Goal: Task Accomplishment & Management: Complete application form

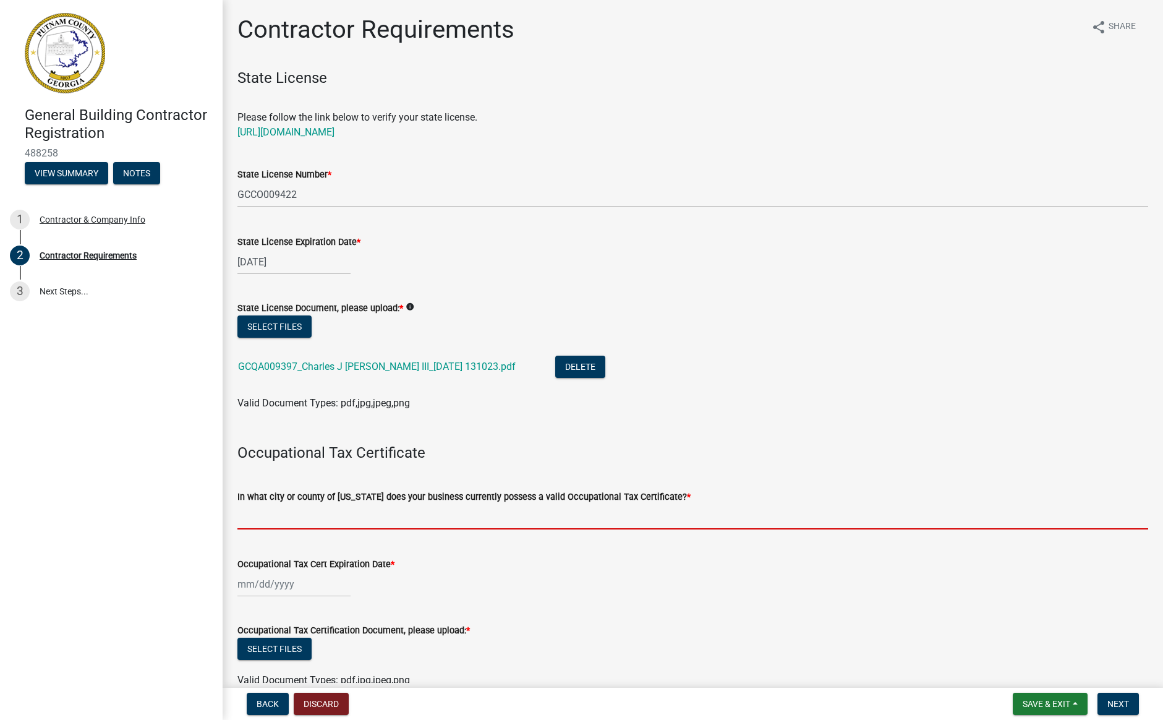
click at [291, 511] on input "In what city or county of [US_STATE] does your business currently possess a val…" at bounding box center [692, 516] width 911 height 25
type input "p"
type input "[GEOGRAPHIC_DATA]"
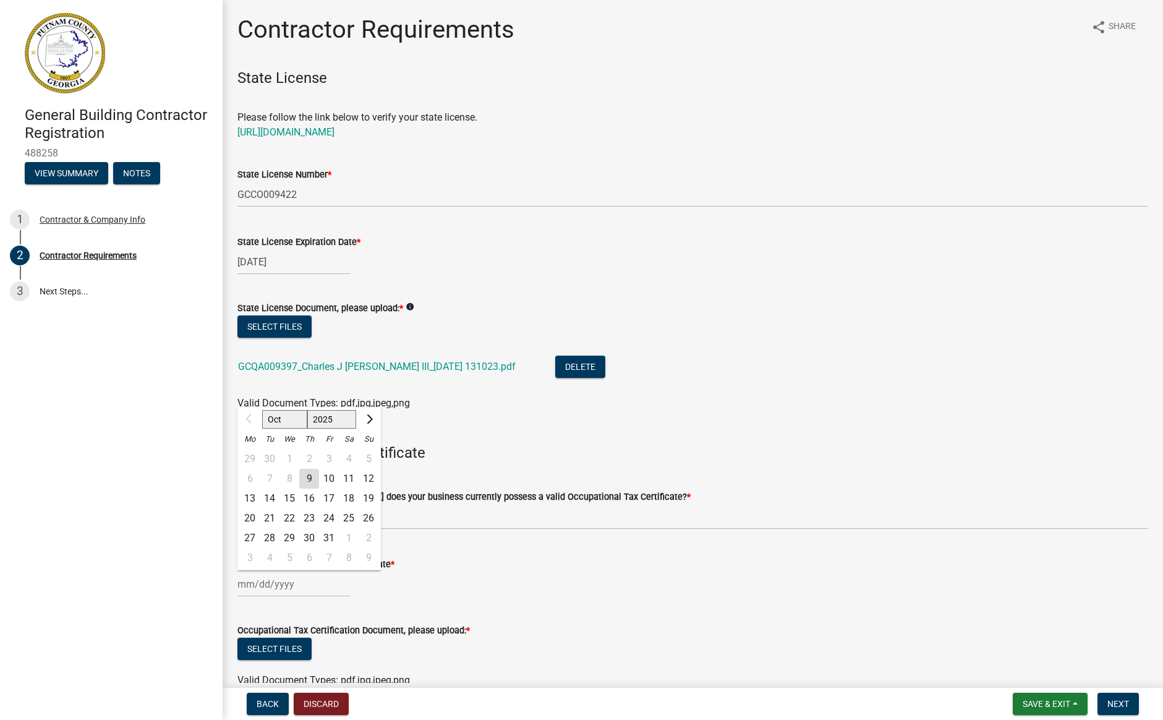
click at [486, 582] on div "Oct Nov [DATE] 2026 2027 2028 2029 2030 2031 2032 2033 2034 2035 2036 2037 2038…" at bounding box center [692, 583] width 911 height 25
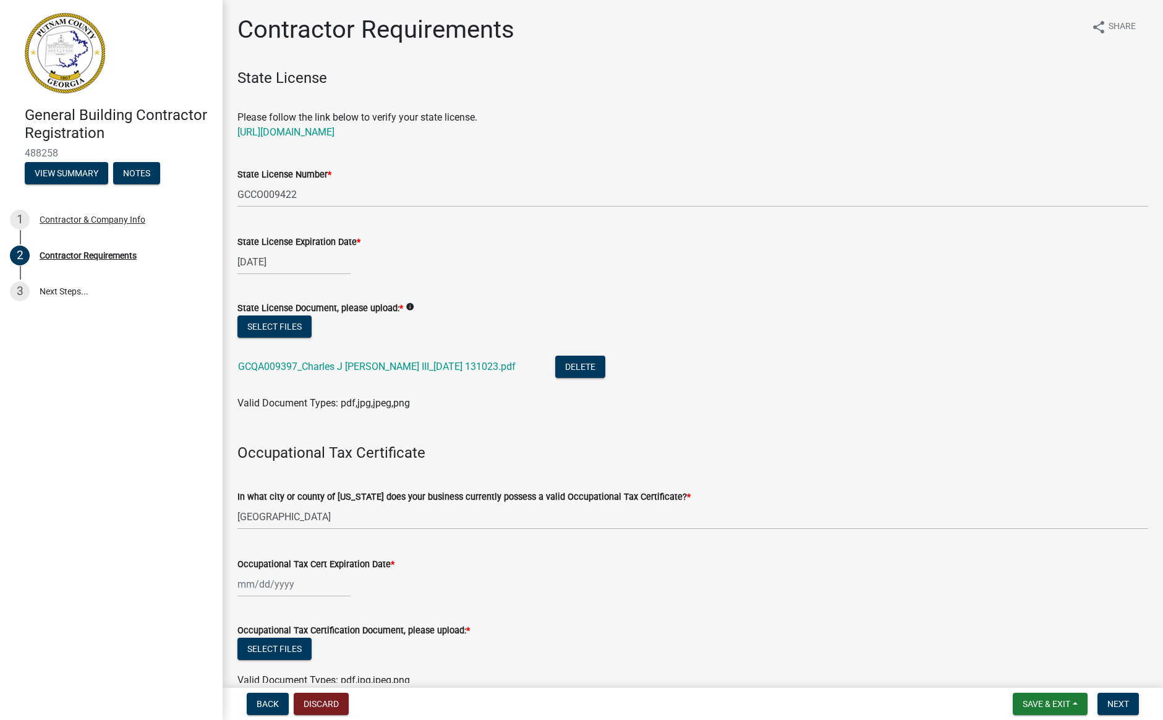
click at [240, 581] on div at bounding box center [293, 583] width 113 height 25
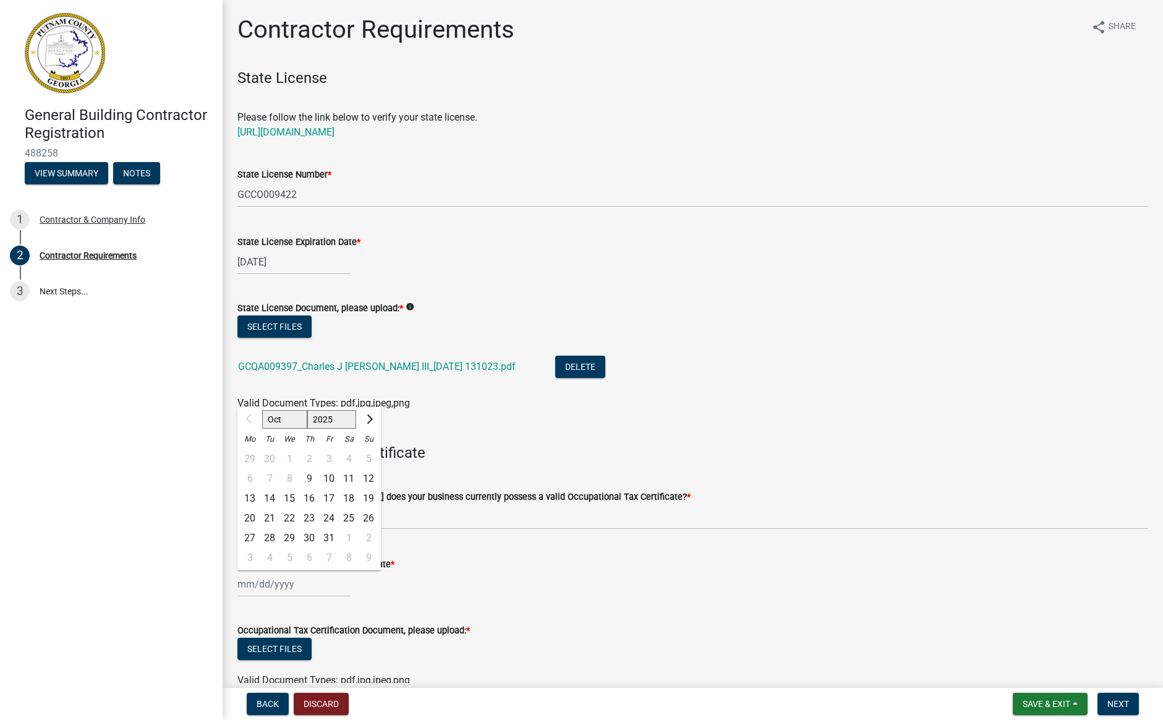
click at [443, 567] on div "Occupational Tax Cert Expiration Date *" at bounding box center [692, 563] width 911 height 15
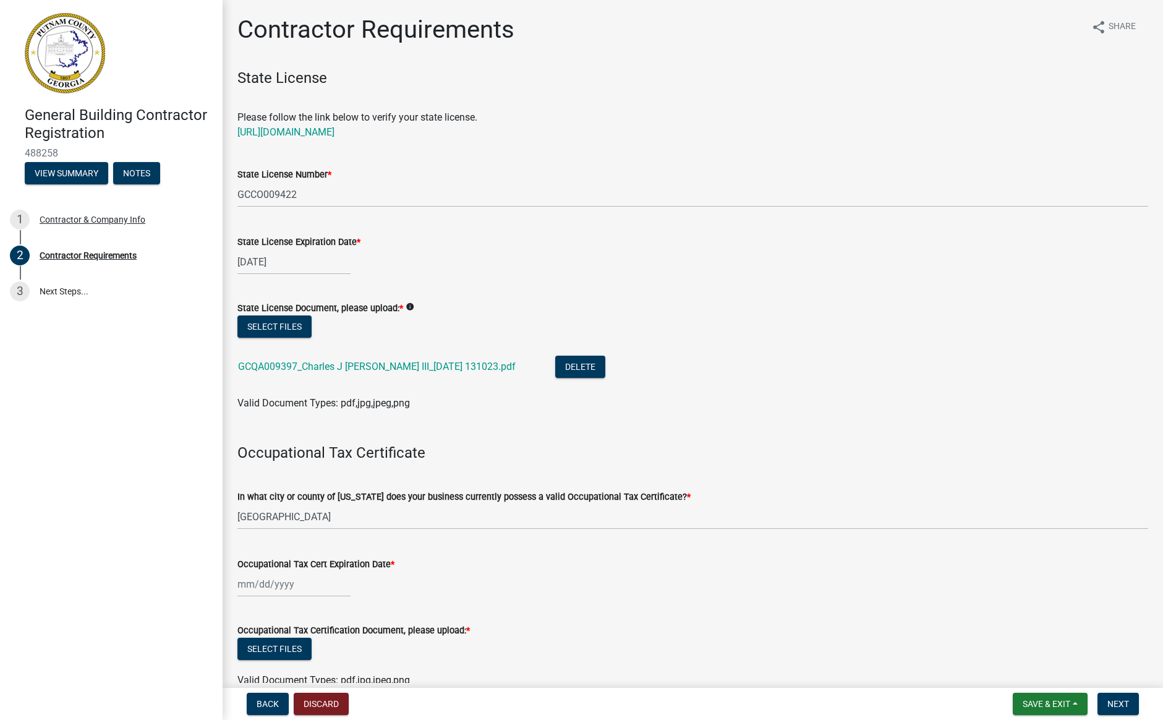
click at [240, 584] on div at bounding box center [293, 583] width 113 height 25
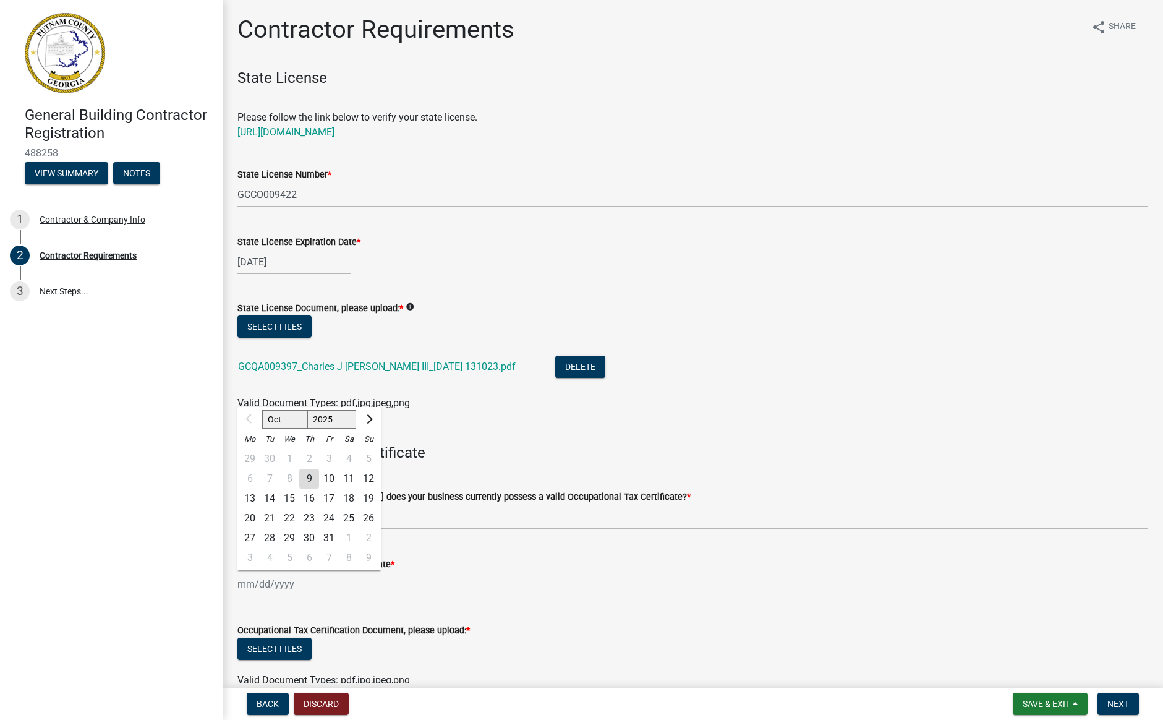
click at [553, 593] on div "Oct Nov [DATE] 2026 2027 2028 2029 2030 2031 2032 2033 2034 2035 2036 2037 2038…" at bounding box center [692, 583] width 911 height 25
click at [241, 588] on div "Oct Nov [DATE] 2026 2027 2028 2029 2030 2031 2032 2033 2034 2035 2036 2037 2038…" at bounding box center [293, 583] width 113 height 25
click at [369, 417] on span "Next month" at bounding box center [367, 418] width 9 height 9
select select "12"
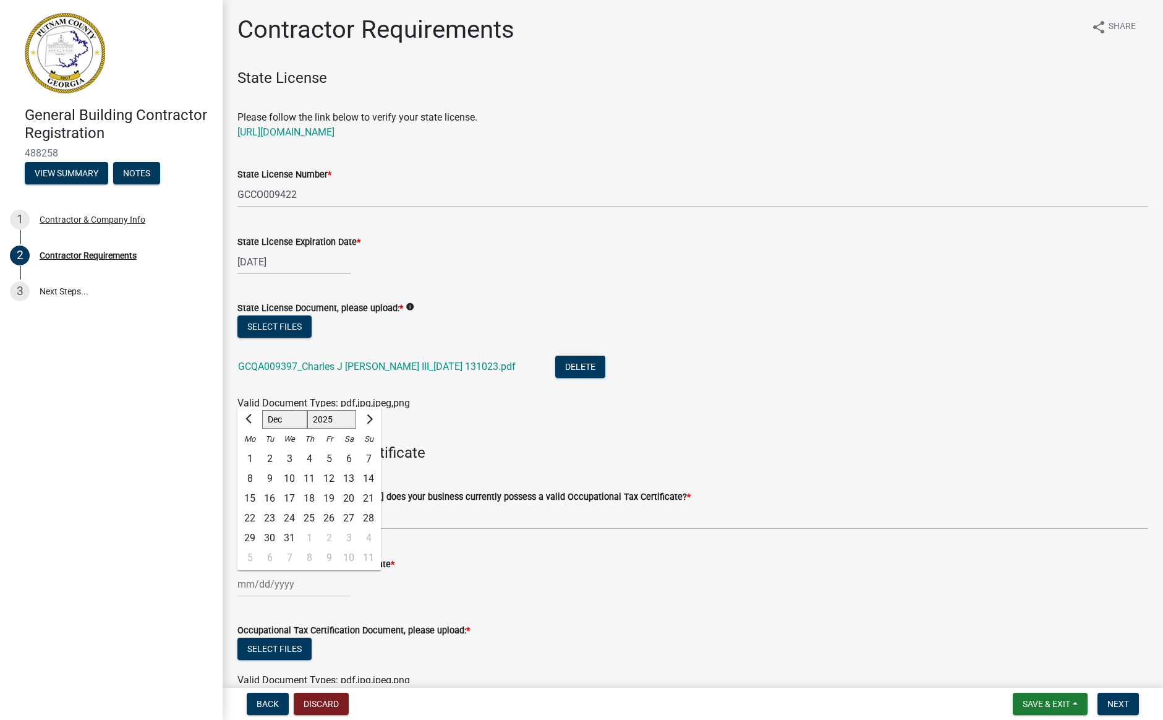
click at [289, 537] on div "31" at bounding box center [289, 538] width 20 height 20
type input "[DATE]"
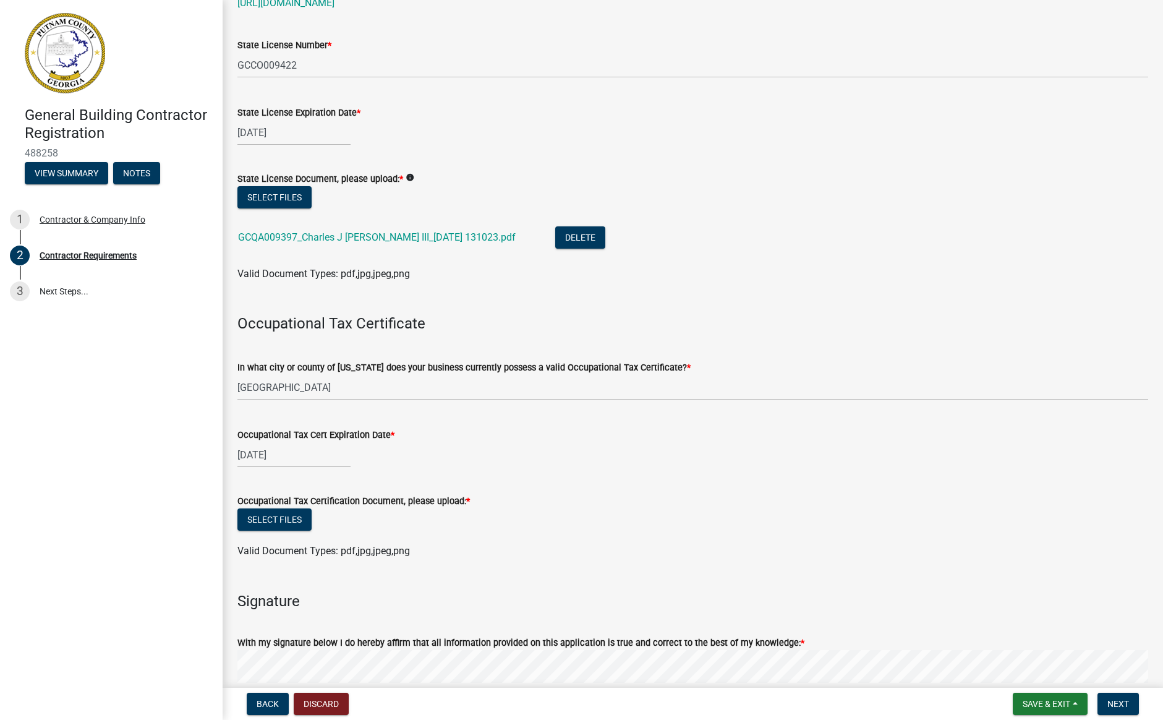
scroll to position [143, 0]
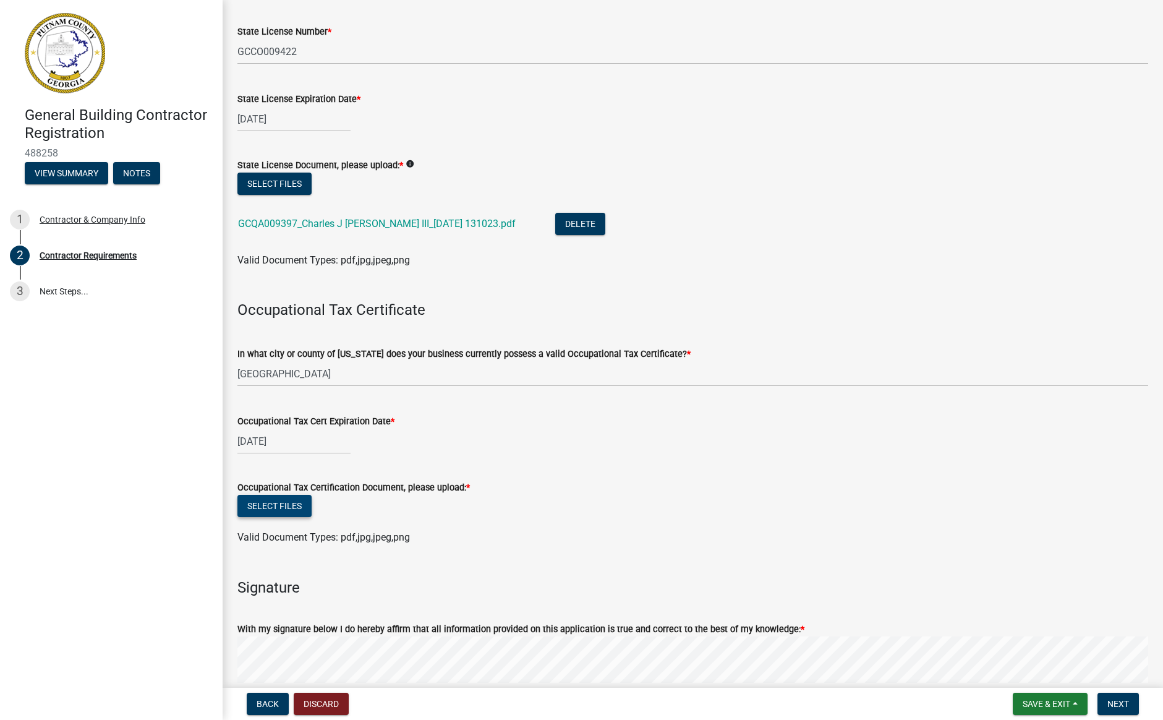
click at [267, 496] on button "Select files" at bounding box center [274, 506] width 74 height 22
click at [272, 506] on button "Select files" at bounding box center [274, 506] width 74 height 22
click at [287, 501] on button "Select files" at bounding box center [274, 506] width 74 height 22
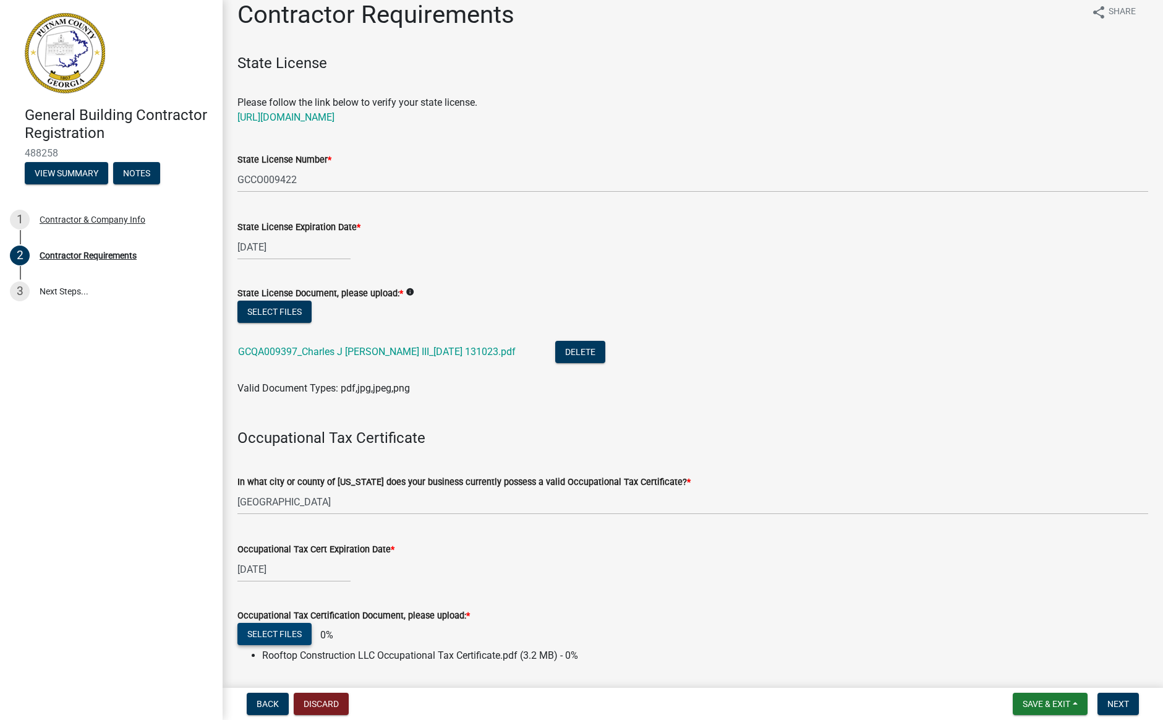
scroll to position [0, 0]
